Goal: Task Accomplishment & Management: Complete application form

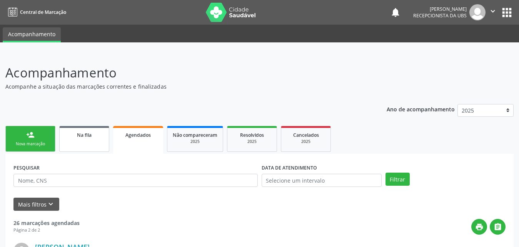
click at [91, 137] on span "Na fila" at bounding box center [84, 135] width 15 height 7
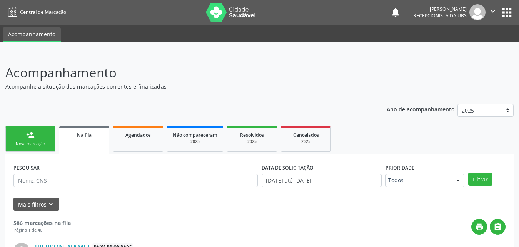
click at [90, 136] on span "Na fila" at bounding box center [84, 135] width 15 height 7
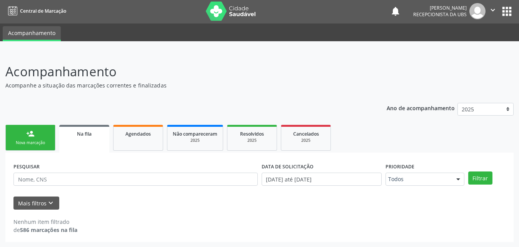
scroll to position [2, 0]
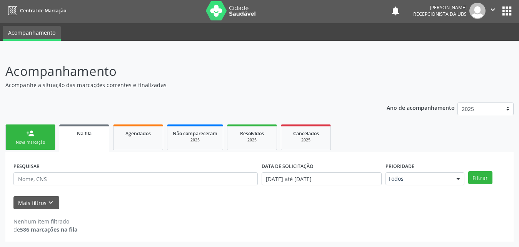
click at [85, 139] on link "Na fila" at bounding box center [84, 138] width 50 height 28
click at [144, 140] on link "Agendados" at bounding box center [138, 137] width 50 height 26
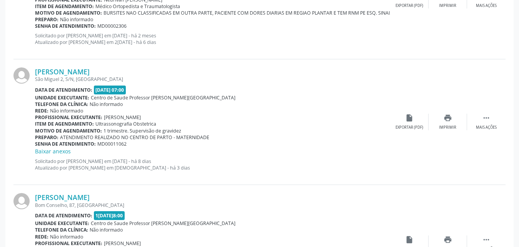
scroll to position [1324, 0]
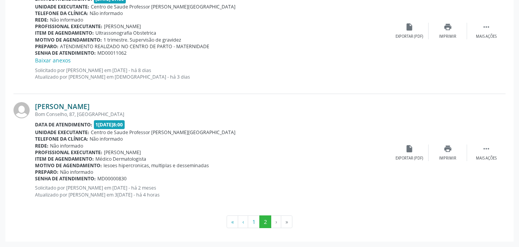
click at [73, 106] on link "Ednalda Batista da Silva" at bounding box center [62, 106] width 55 height 8
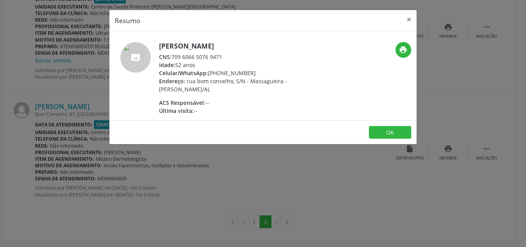
drag, startPoint x: 174, startPoint y: 57, endPoint x: 226, endPoint y: 58, distance: 52.4
click at [226, 58] on div "CNS: 709 6066 5076 9471" at bounding box center [234, 57] width 150 height 8
copy div "709 6066 5076 9471"
click at [407, 19] on button "×" at bounding box center [408, 19] width 15 height 19
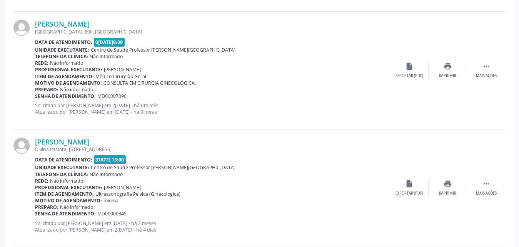
scroll to position [400, 0]
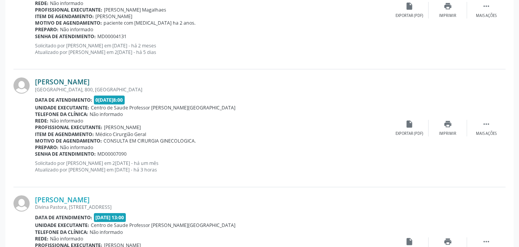
click at [68, 78] on link "Cledja Maria Oliveira Santos" at bounding box center [62, 81] width 55 height 8
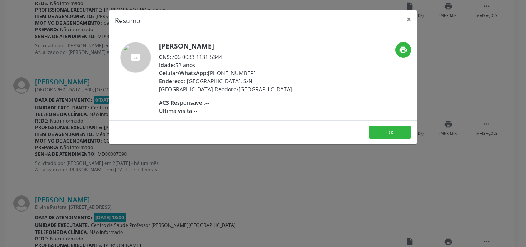
drag, startPoint x: 173, startPoint y: 58, endPoint x: 239, endPoint y: 60, distance: 65.8
click at [239, 60] on div "CNS: 706 0033 1131 5344" at bounding box center [234, 57] width 150 height 8
copy div "706 0033 1131 5344"
click at [407, 18] on button "×" at bounding box center [408, 19] width 15 height 19
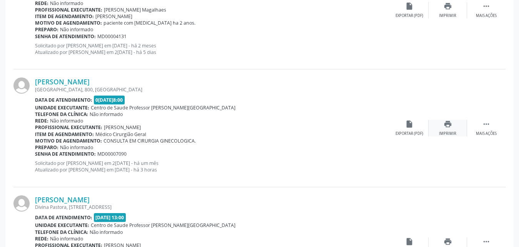
click at [449, 131] on div "Imprimir" at bounding box center [447, 133] width 17 height 5
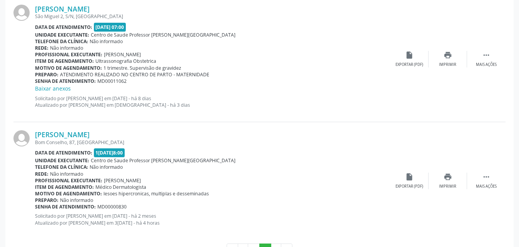
scroll to position [1324, 0]
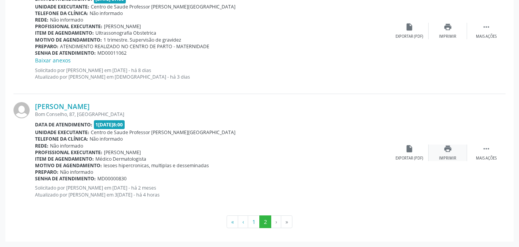
click at [449, 154] on div "print Imprimir" at bounding box center [448, 152] width 38 height 17
click at [446, 149] on icon "print" at bounding box center [448, 148] width 8 height 8
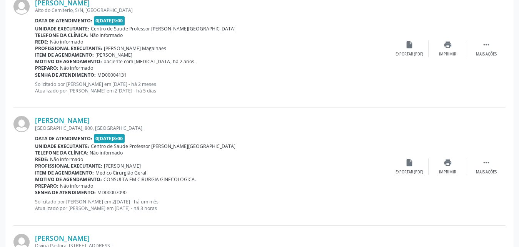
scroll to position [131, 0]
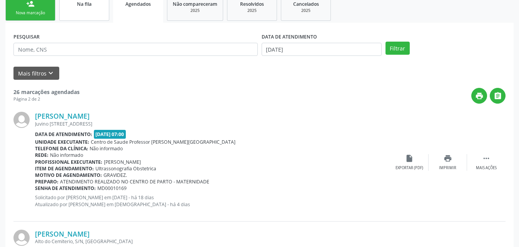
click at [87, 13] on link "Na fila" at bounding box center [84, 8] width 50 height 26
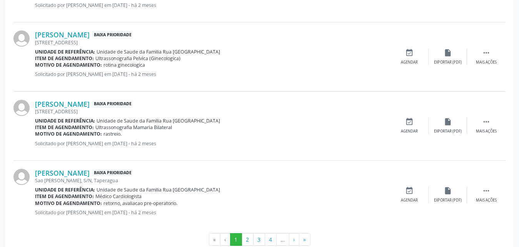
scroll to position [1090, 0]
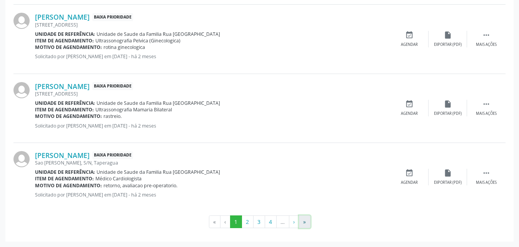
click at [304, 222] on button "»" at bounding box center [305, 221] width 12 height 13
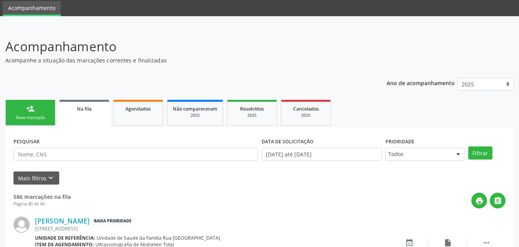
scroll to position [100, 0]
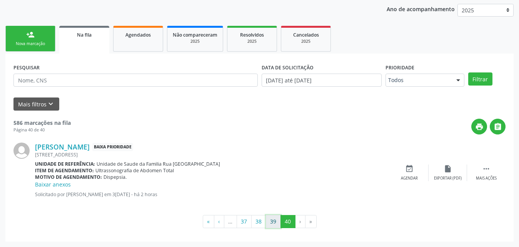
click at [275, 225] on button "39" at bounding box center [273, 221] width 15 height 13
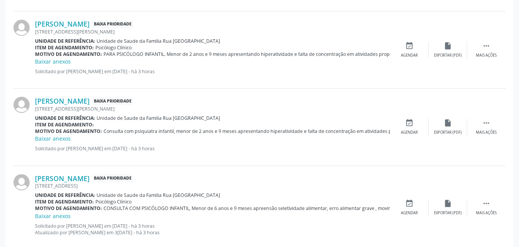
scroll to position [647, 0]
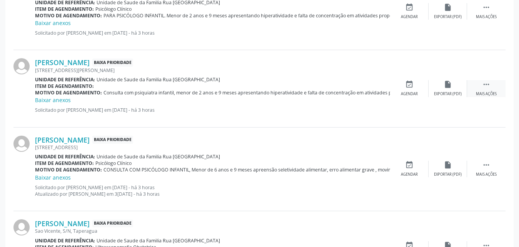
click at [487, 89] on div " Mais ações" at bounding box center [486, 88] width 38 height 17
click at [443, 95] on div "Editar" at bounding box center [448, 93] width 12 height 5
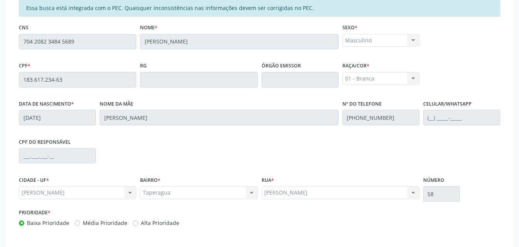
scroll to position [214, 0]
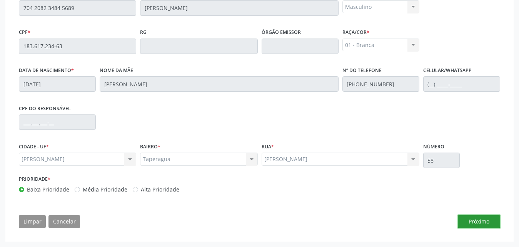
click at [464, 223] on button "Próximo" at bounding box center [479, 221] width 42 height 13
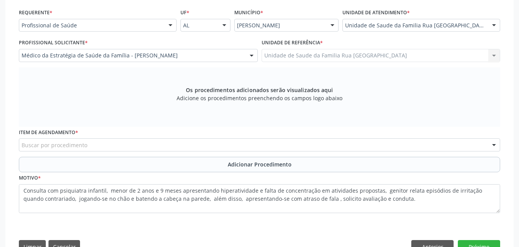
scroll to position [160, 0]
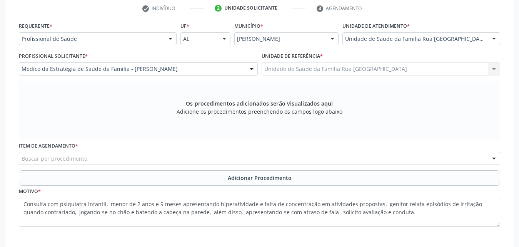
click at [216, 159] on div "Buscar por procedimento" at bounding box center [259, 158] width 481 height 13
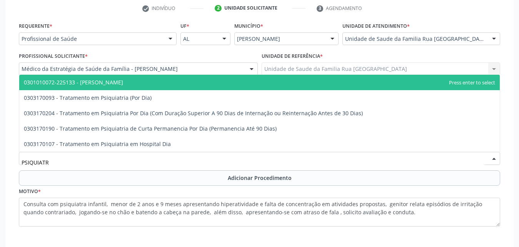
type input "PSIQUIATRA"
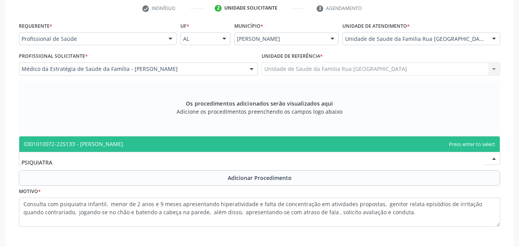
click at [212, 145] on span "0301010072-225133 - Médico Psiquiatra" at bounding box center [259, 143] width 481 height 15
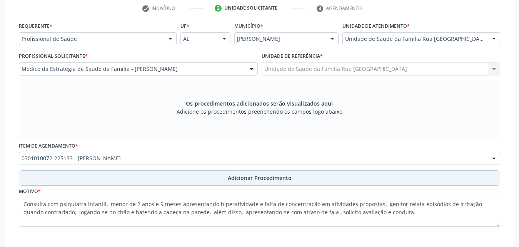
click at [261, 177] on span "Adicionar Procedimento" at bounding box center [260, 178] width 64 height 8
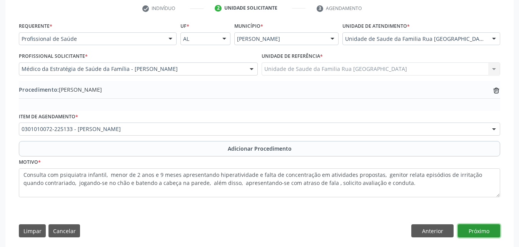
click at [480, 227] on button "Próximo" at bounding box center [479, 230] width 42 height 13
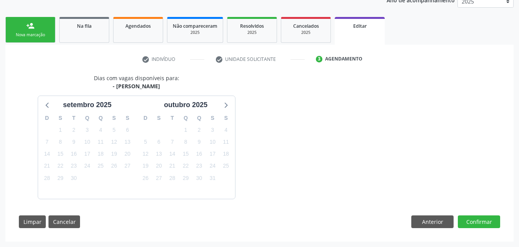
scroll to position [132, 0]
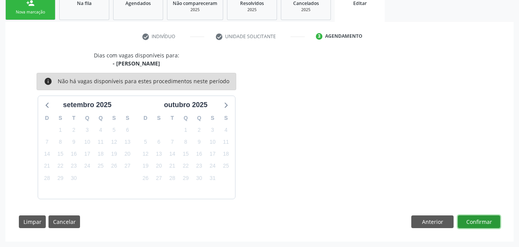
click at [480, 227] on button "Confirmar" at bounding box center [479, 221] width 42 height 13
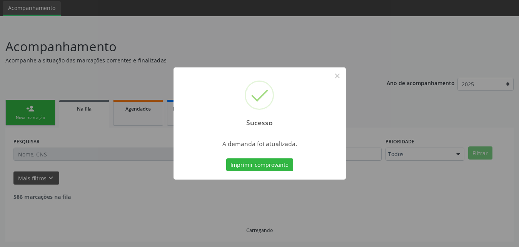
scroll to position [18, 0]
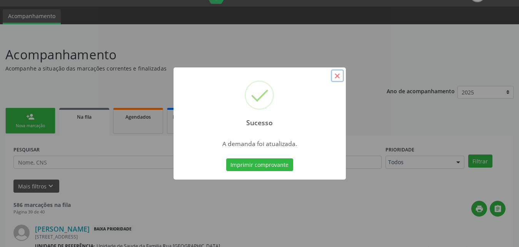
click at [337, 75] on button "×" at bounding box center [337, 75] width 13 height 13
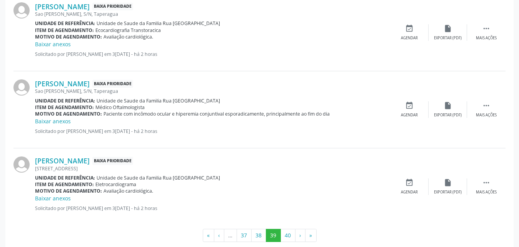
scroll to position [1192, 0]
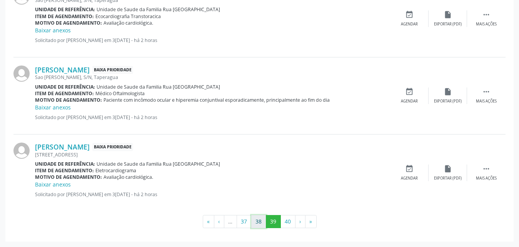
click at [259, 226] on button "38" at bounding box center [258, 221] width 15 height 13
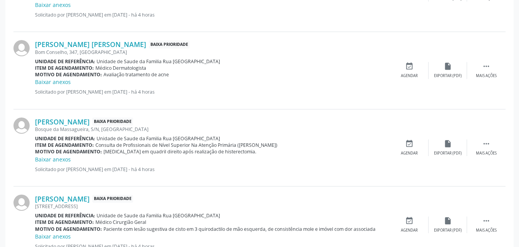
scroll to position [1031, 0]
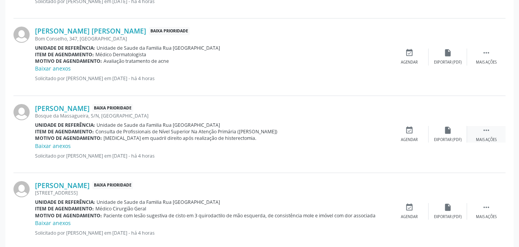
click at [487, 134] on div " Mais ações" at bounding box center [486, 134] width 38 height 17
click at [445, 141] on div "Editar" at bounding box center [448, 139] width 12 height 5
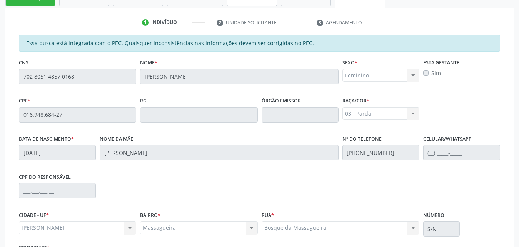
scroll to position [214, 0]
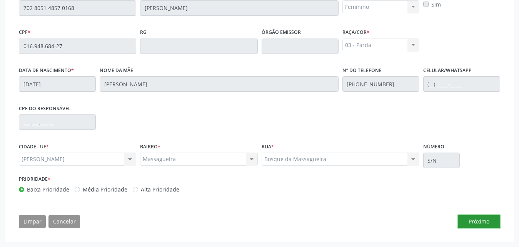
click at [491, 223] on button "Próximo" at bounding box center [479, 221] width 42 height 13
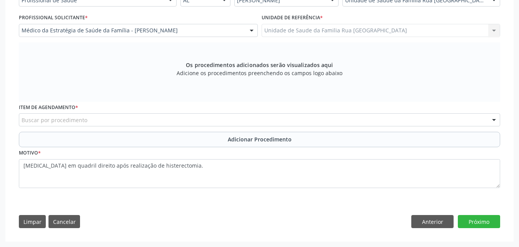
scroll to position [198, 0]
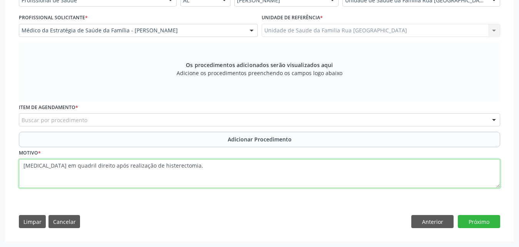
click at [23, 166] on textarea "Artralgia em quadril direito após realização de histerectomia." at bounding box center [259, 173] width 481 height 29
type textarea "CONSULTA EM FISIOTERAPIA, Artralgia em quadril direito após realização de histe…"
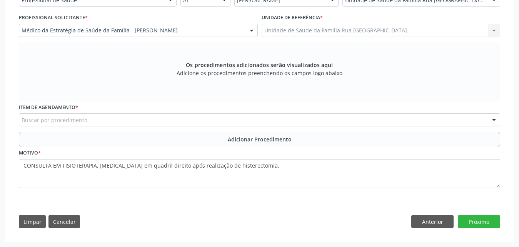
drag, startPoint x: 111, startPoint y: 166, endPoint x: 465, endPoint y: 101, distance: 359.2
click at [465, 101] on div "Os procedimentos adicionados serão visualizados aqui Adicione os procedimentos …" at bounding box center [259, 71] width 481 height 59
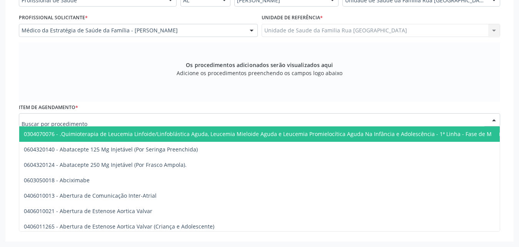
click at [243, 119] on div at bounding box center [259, 119] width 481 height 13
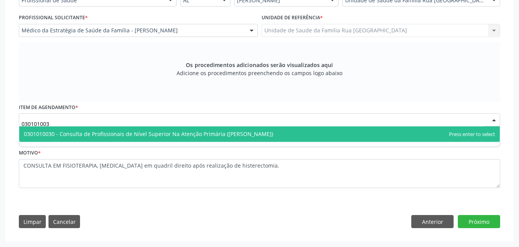
type input "0301010030"
click at [214, 135] on span "0301010030 - Consulta de Profissionais de Nível Superior Na Atenção Primária (E…" at bounding box center [148, 133] width 249 height 7
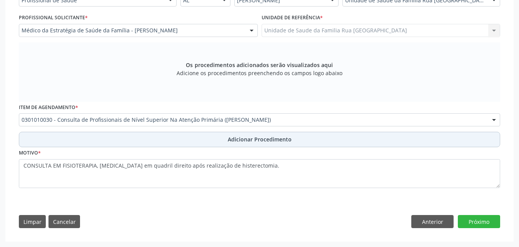
click at [272, 143] on span "Adicionar Procedimento" at bounding box center [260, 139] width 64 height 8
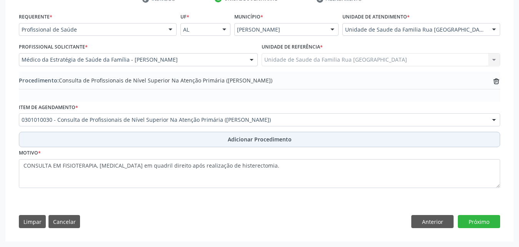
scroll to position [169, 0]
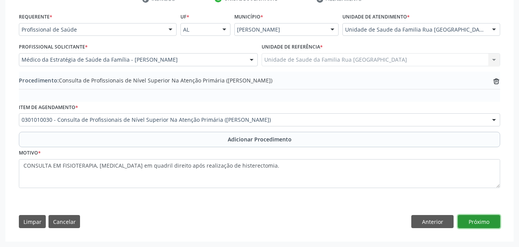
click at [483, 220] on button "Próximo" at bounding box center [479, 221] width 42 height 13
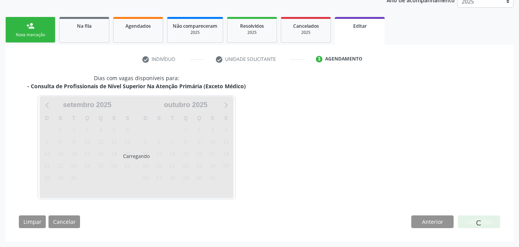
scroll to position [132, 0]
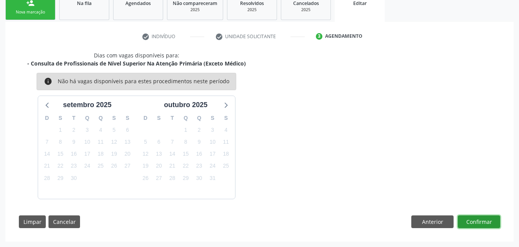
click at [483, 223] on button "Confirmar" at bounding box center [479, 221] width 42 height 13
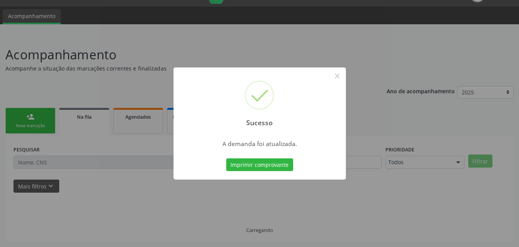
scroll to position [18, 0]
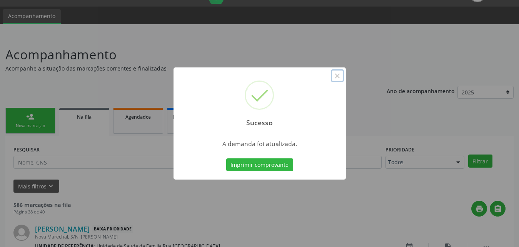
click at [338, 78] on button "×" at bounding box center [337, 75] width 13 height 13
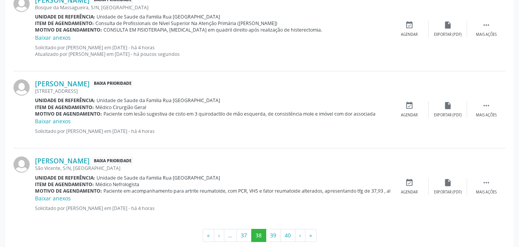
scroll to position [1153, 0]
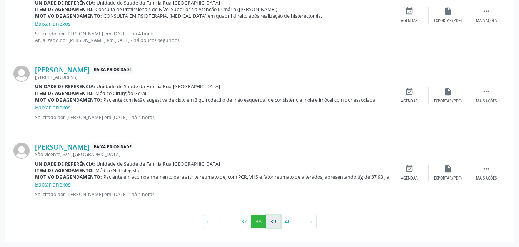
click at [272, 222] on button "39" at bounding box center [273, 221] width 15 height 13
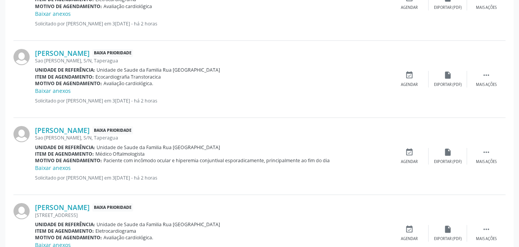
scroll to position [1192, 0]
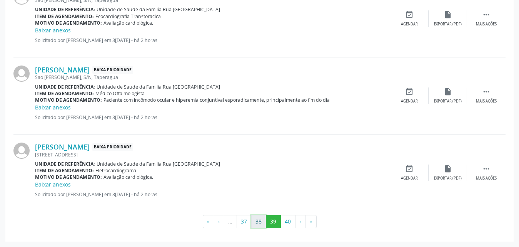
click at [254, 223] on button "38" at bounding box center [258, 221] width 15 height 13
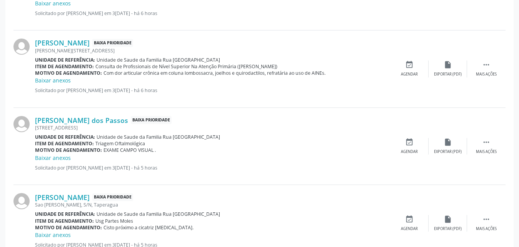
scroll to position [614, 0]
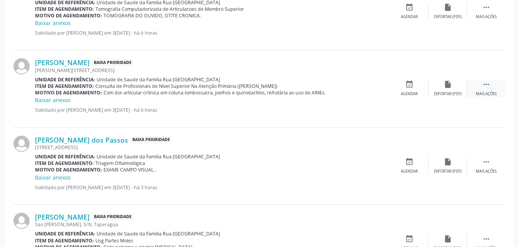
click at [483, 87] on icon "" at bounding box center [486, 84] width 8 height 8
click at [453, 95] on div "Editar" at bounding box center [448, 93] width 12 height 5
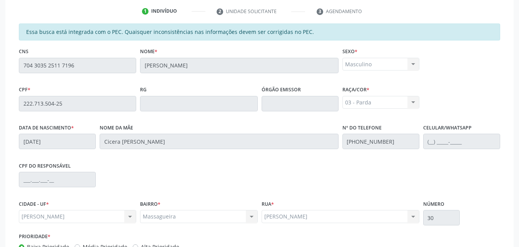
scroll to position [214, 0]
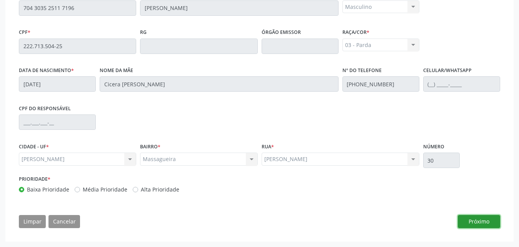
click at [488, 219] on button "Próximo" at bounding box center [479, 221] width 42 height 13
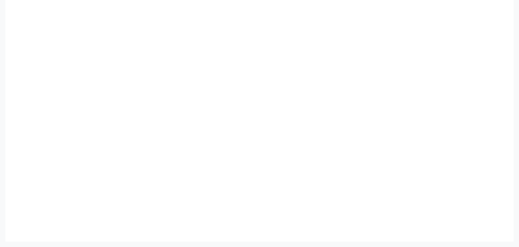
scroll to position [198, 0]
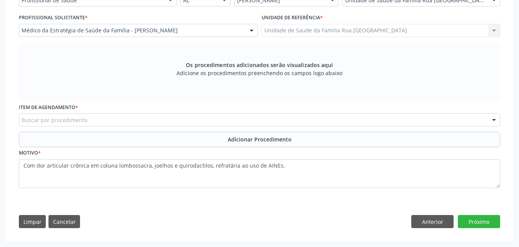
click at [175, 121] on div "Buscar por procedimento" at bounding box center [259, 119] width 481 height 13
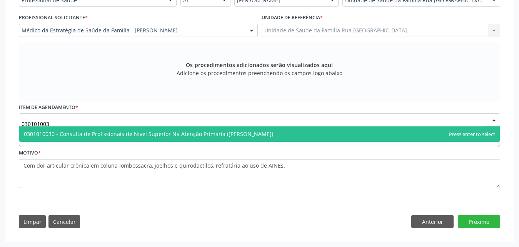
type input "0301010030"
click at [172, 132] on span "0301010030 - Consulta de Profissionais de Nível Superior Na Atenção Primária (E…" at bounding box center [148, 133] width 249 height 7
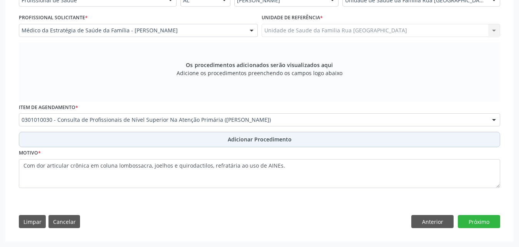
click at [246, 141] on span "Adicionar Procedimento" at bounding box center [260, 139] width 64 height 8
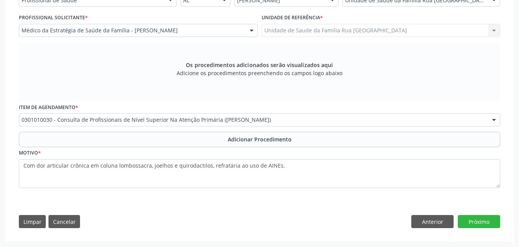
scroll to position [169, 0]
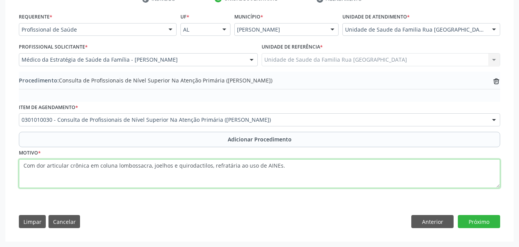
click at [23, 166] on textarea "Com dor articular crônica em coluna lombossacra, joelhos e quirodactilos, refra…" at bounding box center [259, 173] width 481 height 29
type textarea "CONSULTA EM FISIOTERAPIA: Com dor articular crônica em coluna lombossacra, joel…"
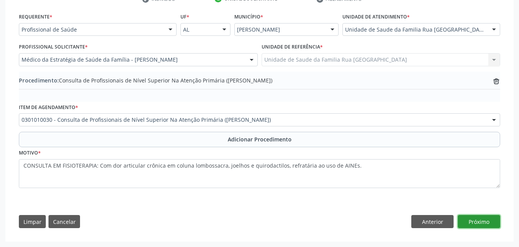
click at [481, 224] on button "Próximo" at bounding box center [479, 221] width 42 height 13
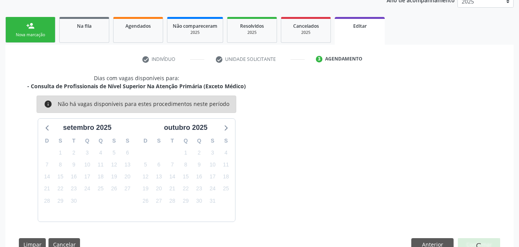
scroll to position [132, 0]
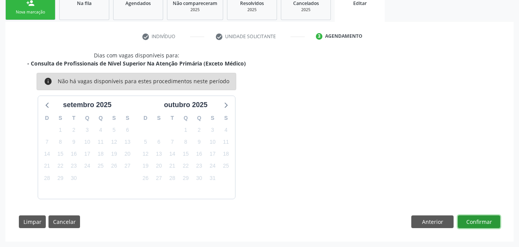
click at [481, 224] on button "Confirmar" at bounding box center [479, 221] width 42 height 13
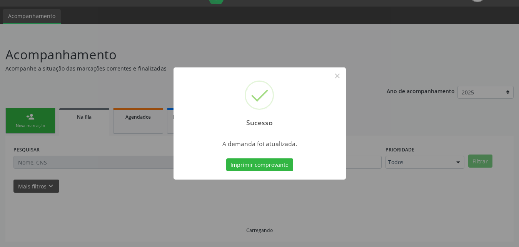
scroll to position [18, 0]
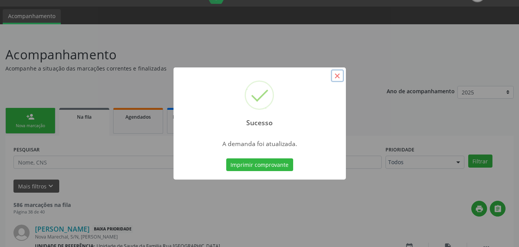
click at [339, 74] on button "×" at bounding box center [337, 75] width 13 height 13
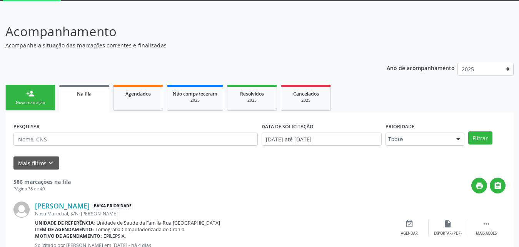
scroll to position [0, 0]
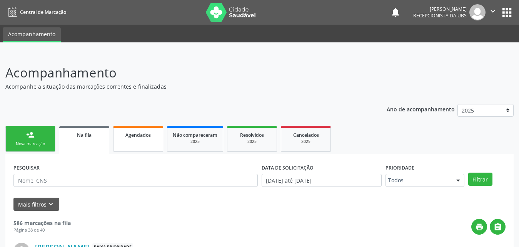
click at [145, 146] on link "Agendados" at bounding box center [138, 139] width 50 height 26
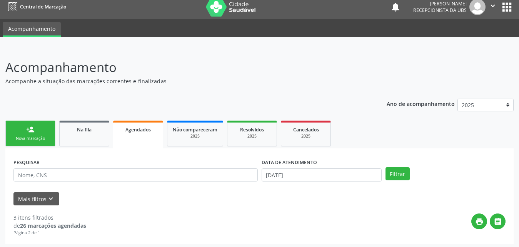
scroll to position [8, 0]
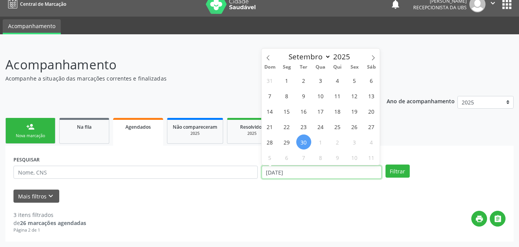
click at [310, 173] on input "30/09/2025" at bounding box center [322, 171] width 120 height 13
click at [267, 58] on icon at bounding box center [268, 57] width 5 height 5
select select "7"
click at [356, 84] on span "1" at bounding box center [354, 80] width 15 height 15
type input "01/08/2025"
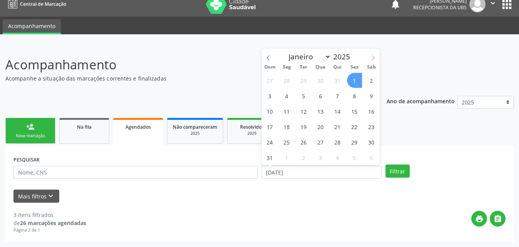
click at [372, 55] on icon at bounding box center [373, 57] width 5 height 5
select select "8"
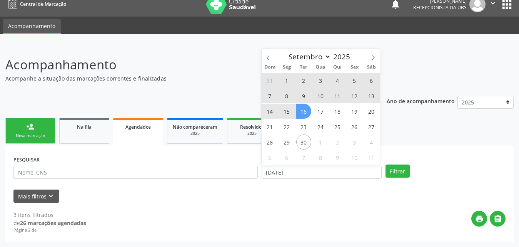
click at [302, 111] on span "16" at bounding box center [303, 111] width 15 height 15
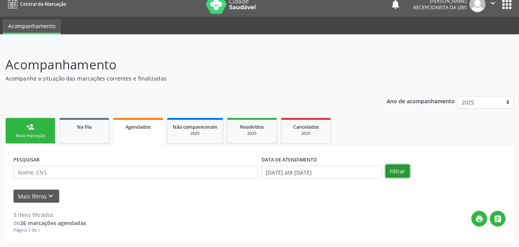
click at [401, 170] on button "Filtrar" at bounding box center [398, 170] width 24 height 13
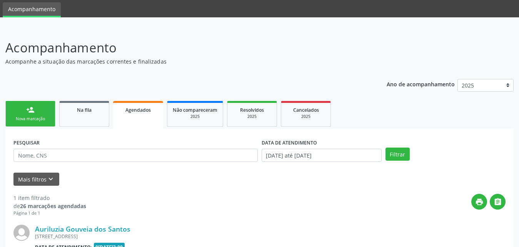
scroll to position [38, 0]
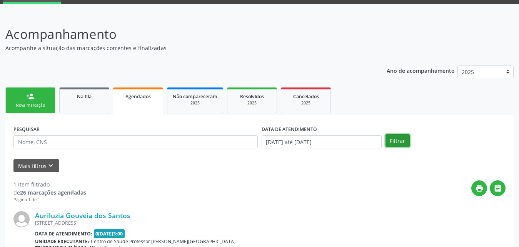
click at [396, 139] on button "Filtrar" at bounding box center [398, 140] width 24 height 13
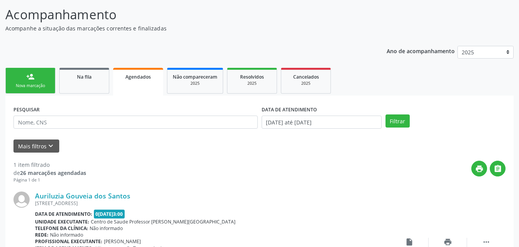
scroll to position [77, 0]
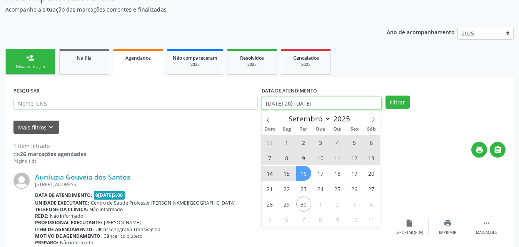
click at [349, 101] on input "01/08/2025 até 16/09/2025" at bounding box center [322, 103] width 120 height 13
click at [285, 189] on span "22" at bounding box center [286, 188] width 15 height 15
type input "22/09/2025"
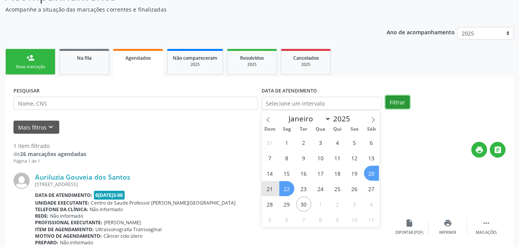
click at [398, 102] on button "Filtrar" at bounding box center [398, 101] width 24 height 13
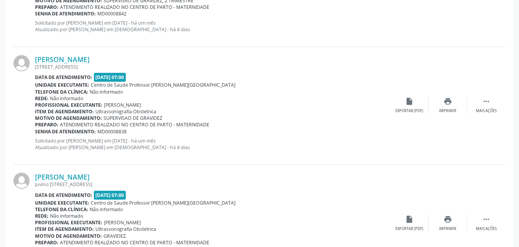
scroll to position [1802, 0]
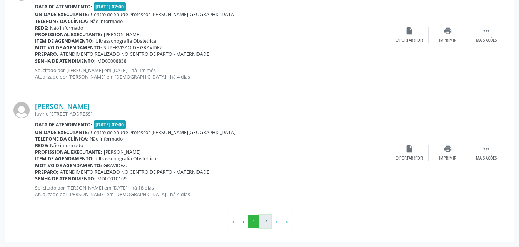
click at [263, 223] on button "2" at bounding box center [265, 221] width 12 height 13
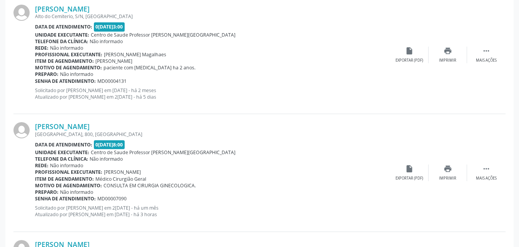
scroll to position [400, 0]
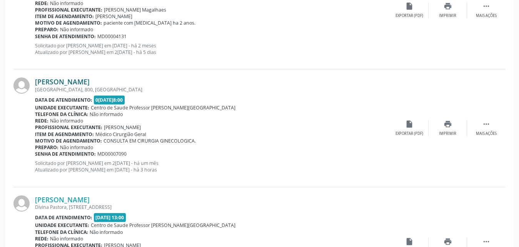
click at [89, 80] on link "Cledja Maria Oliveira Santos" at bounding box center [62, 81] width 55 height 8
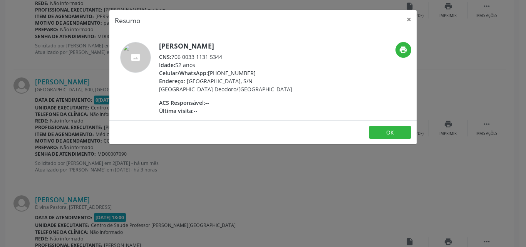
drag, startPoint x: 174, startPoint y: 57, endPoint x: 229, endPoint y: 55, distance: 55.4
click at [229, 55] on div "CNS: 706 0033 1131 5344" at bounding box center [234, 57] width 150 height 8
copy div "706 0033 1131 5344"
click at [407, 21] on button "×" at bounding box center [408, 19] width 15 height 19
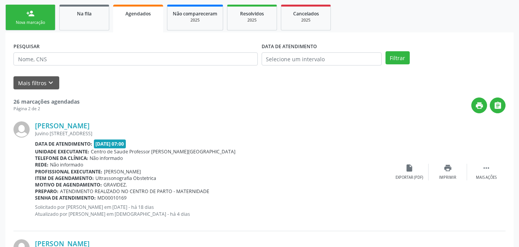
scroll to position [54, 0]
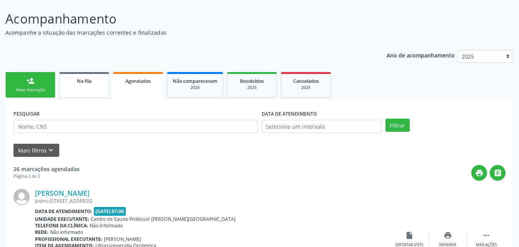
click at [80, 83] on span "Na fila" at bounding box center [84, 81] width 15 height 7
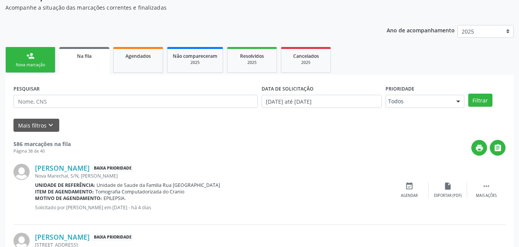
scroll to position [92, 0]
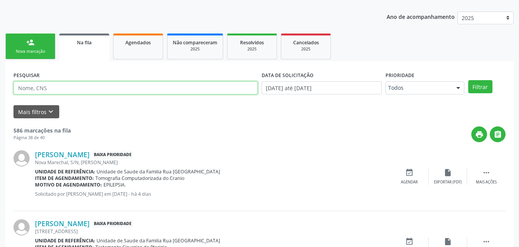
click at [83, 87] on input "text" at bounding box center [135, 87] width 244 height 13
type input "709601617171975"
click at [468, 80] on button "Filtrar" at bounding box center [480, 86] width 24 height 13
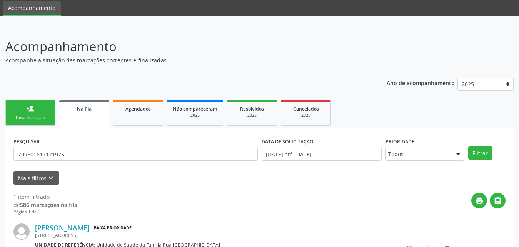
scroll to position [85, 0]
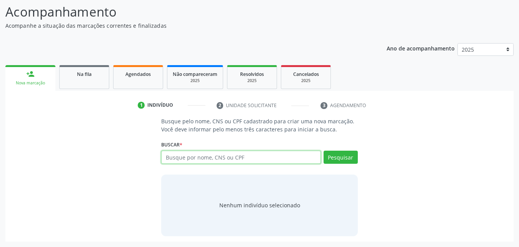
scroll to position [61, 0]
